Goal: Find specific page/section: Find specific page/section

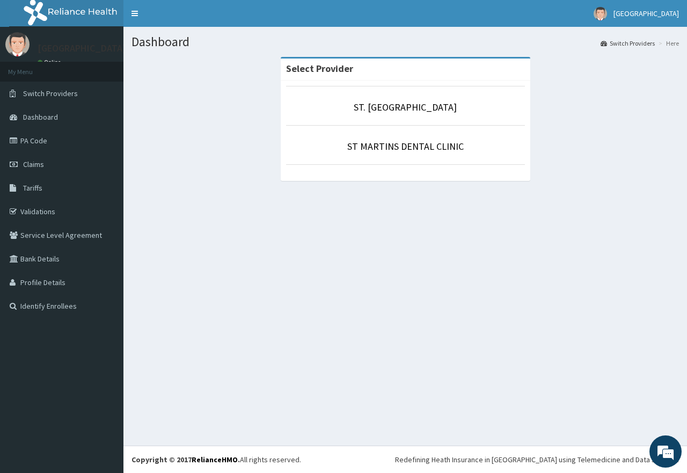
click at [378, 114] on p "ST. [GEOGRAPHIC_DATA]" at bounding box center [405, 107] width 239 height 14
click at [388, 100] on li "ST. [GEOGRAPHIC_DATA]" at bounding box center [405, 106] width 239 height 40
click at [385, 107] on link "ST. [GEOGRAPHIC_DATA]" at bounding box center [405, 107] width 103 height 12
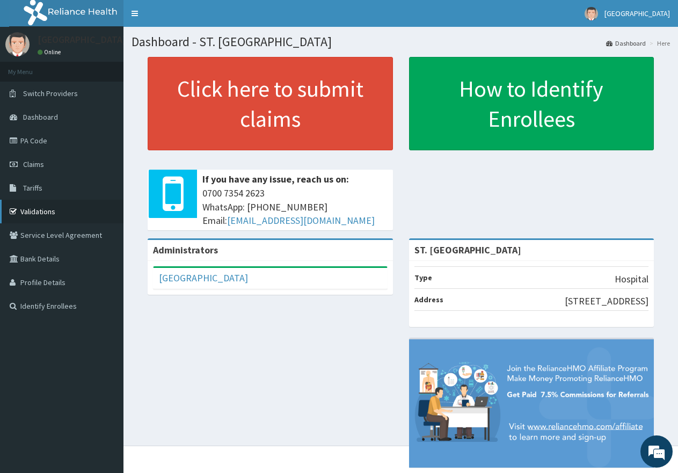
click at [65, 207] on link "Validations" at bounding box center [61, 212] width 123 height 24
